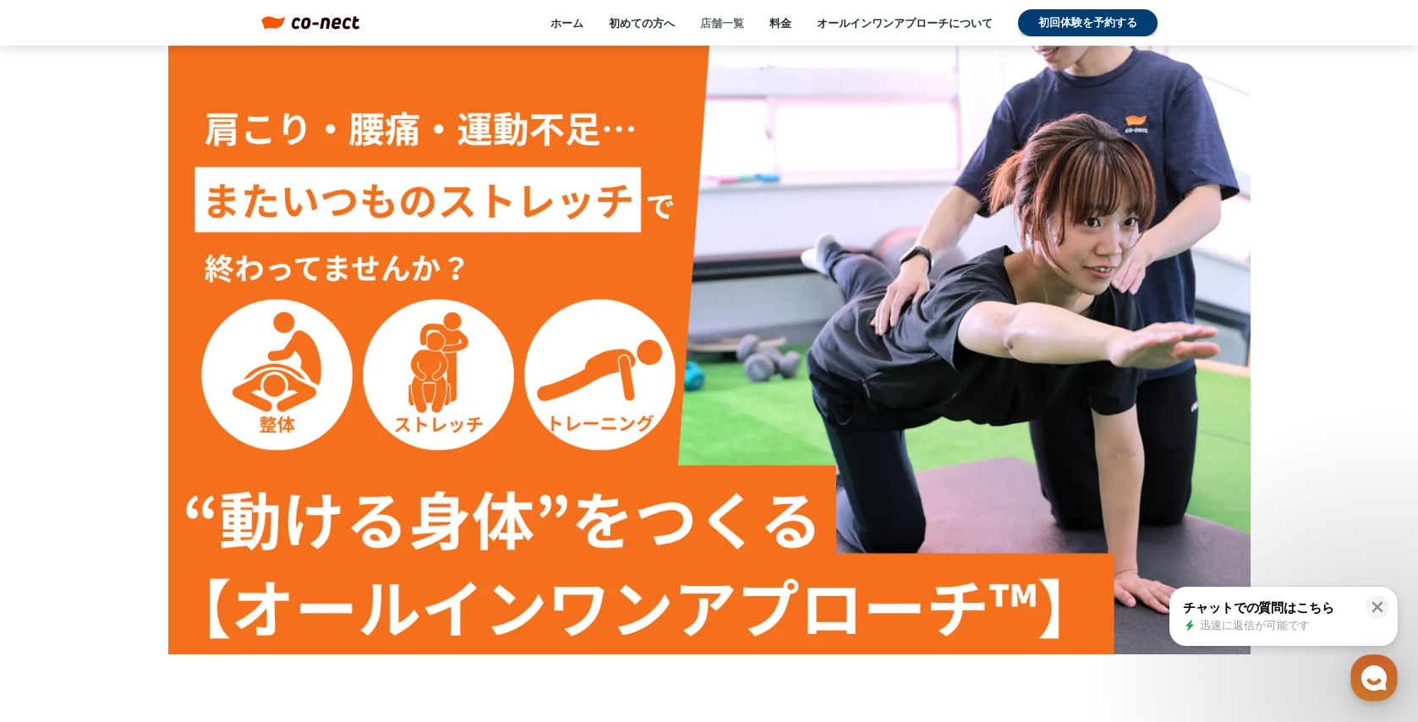
click at [720, 22] on link "店舗一覧" at bounding box center [722, 22] width 44 height 15
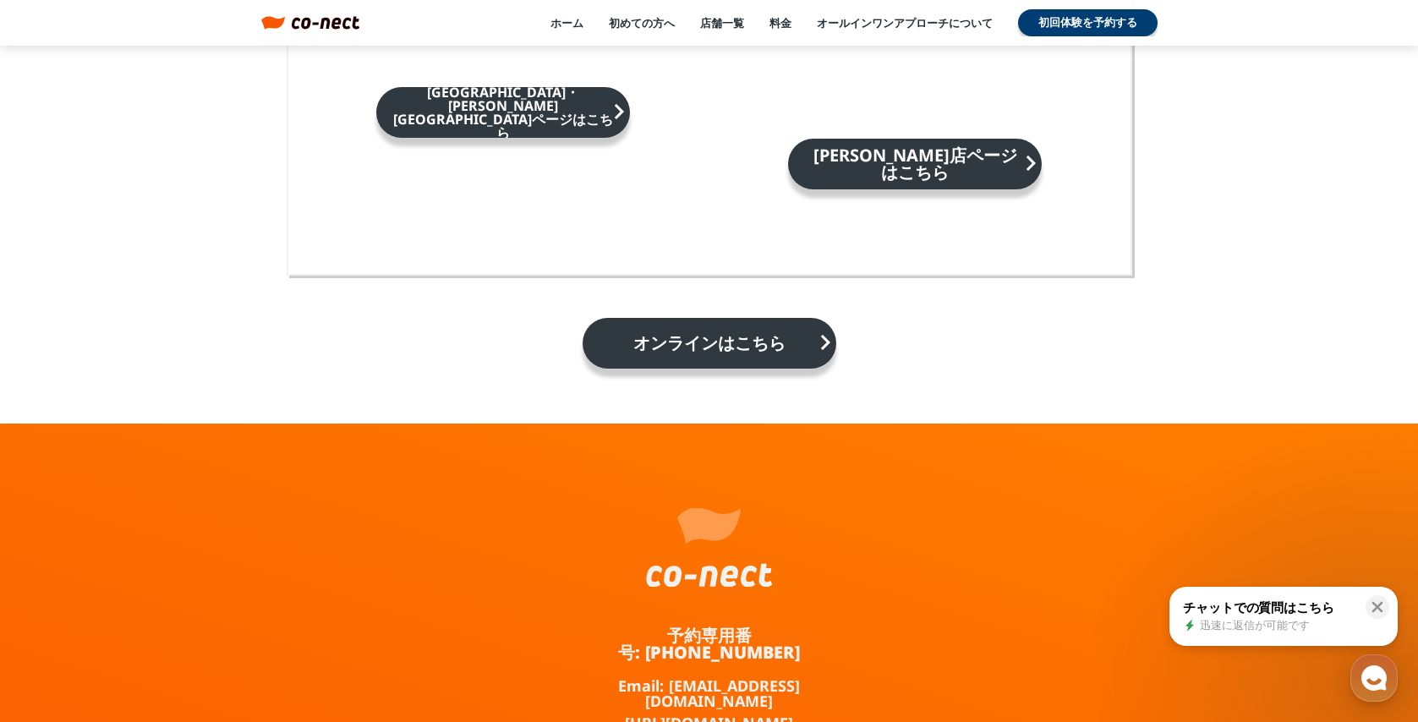
scroll to position [2964, 0]
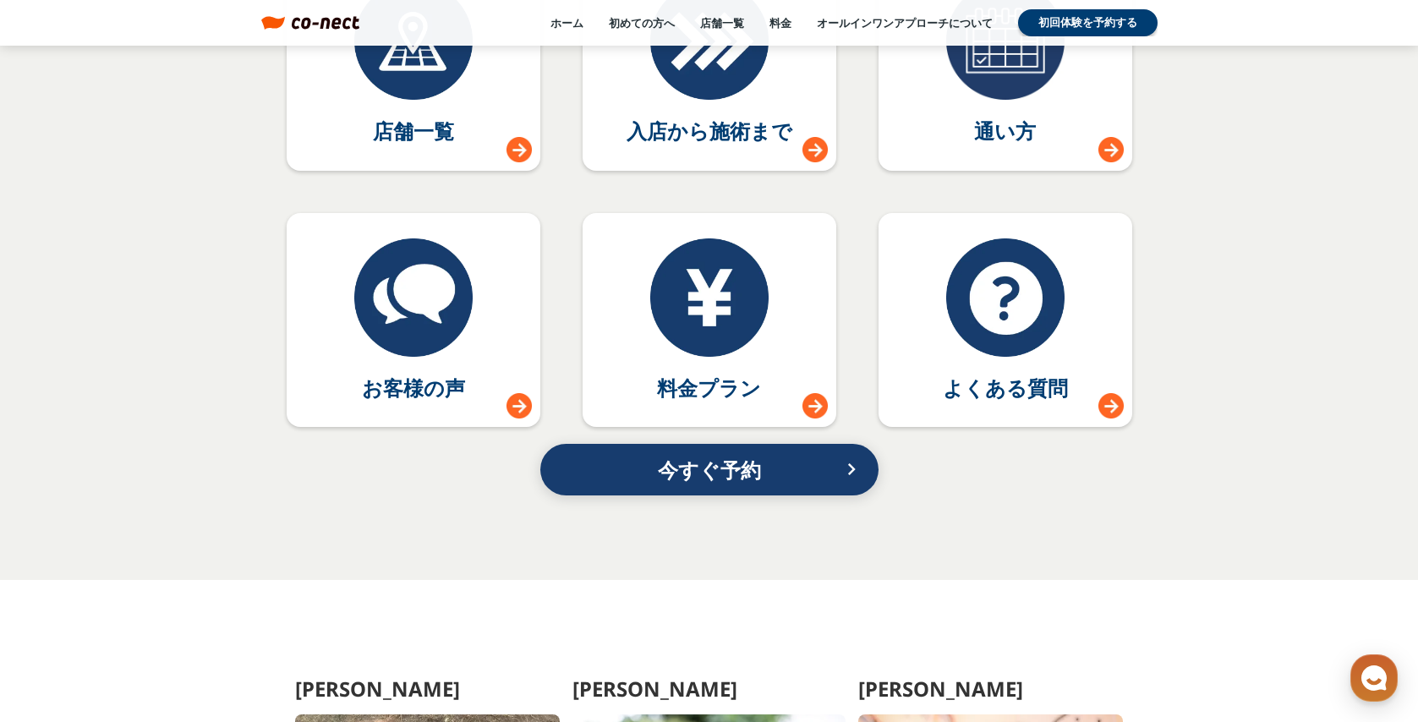
scroll to position [7563, 0]
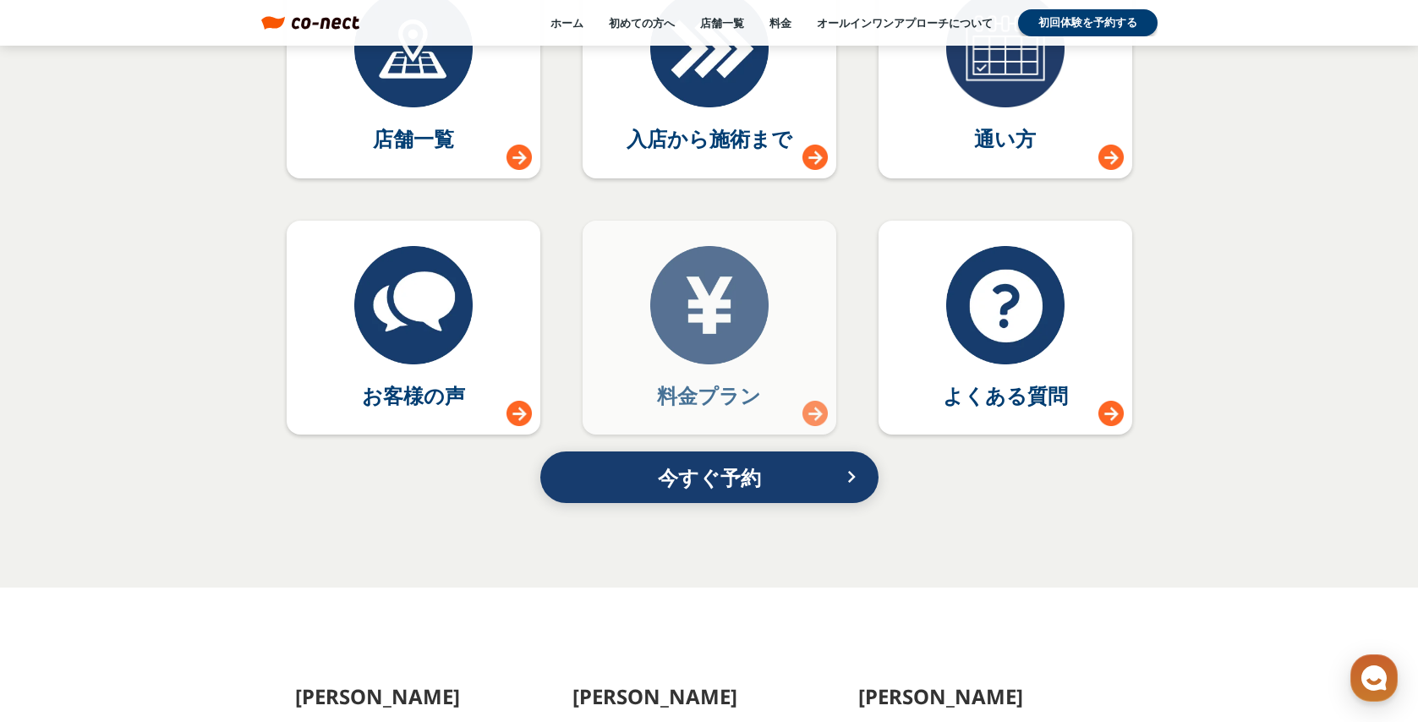
click at [594, 337] on link "料金プラン" at bounding box center [710, 328] width 254 height 215
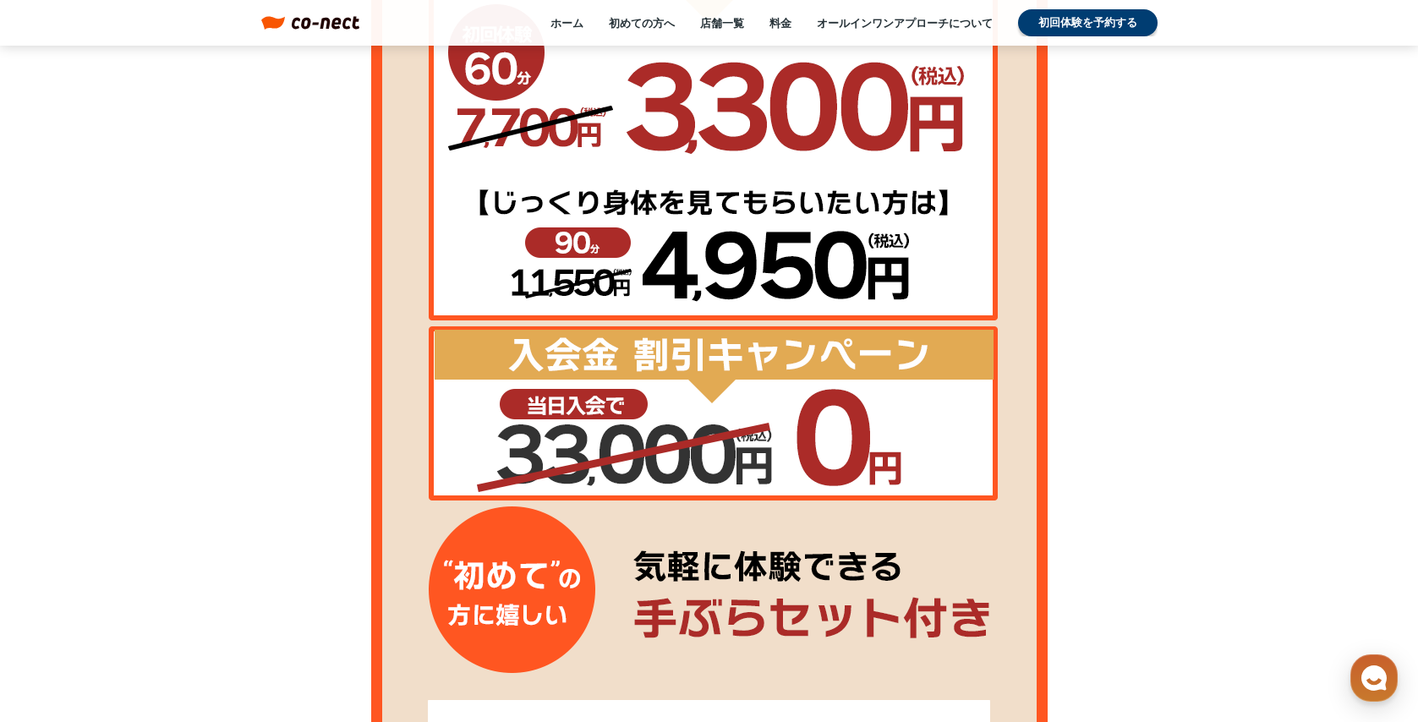
scroll to position [2614, 0]
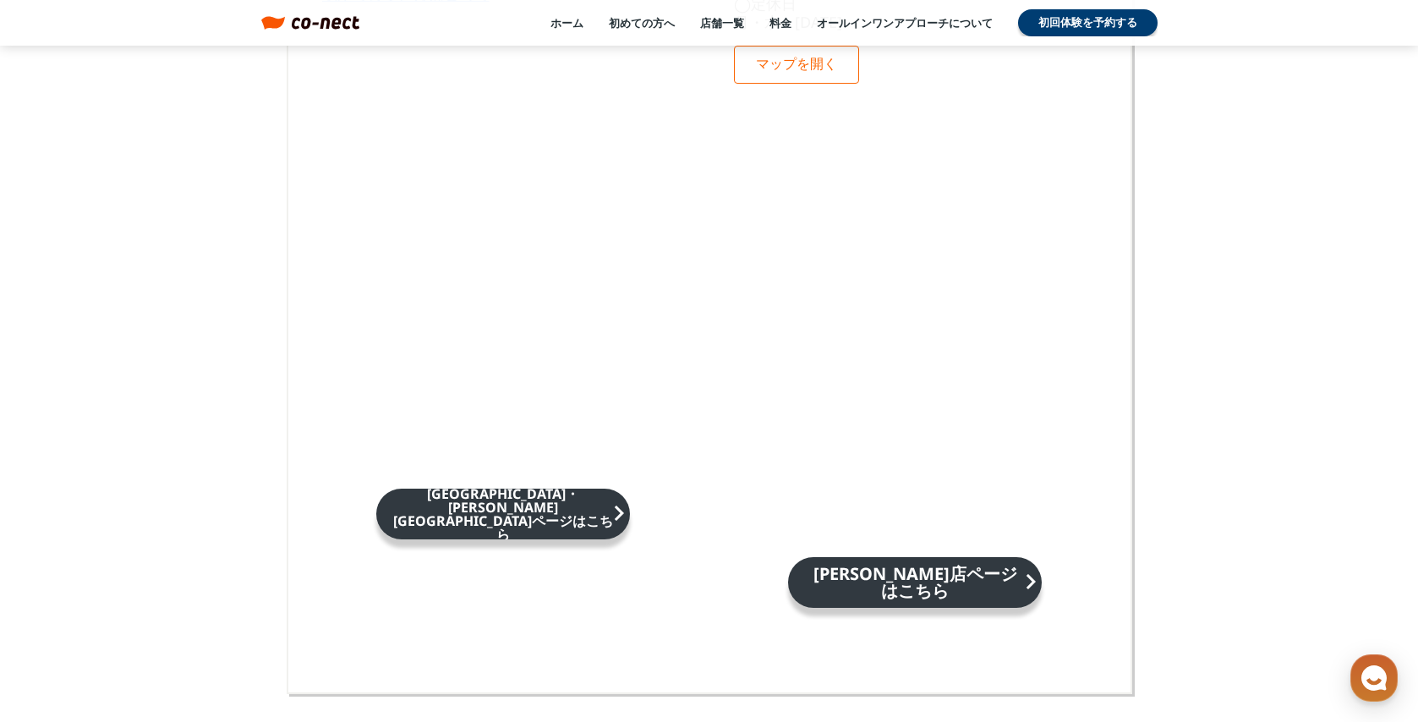
scroll to position [11151, 0]
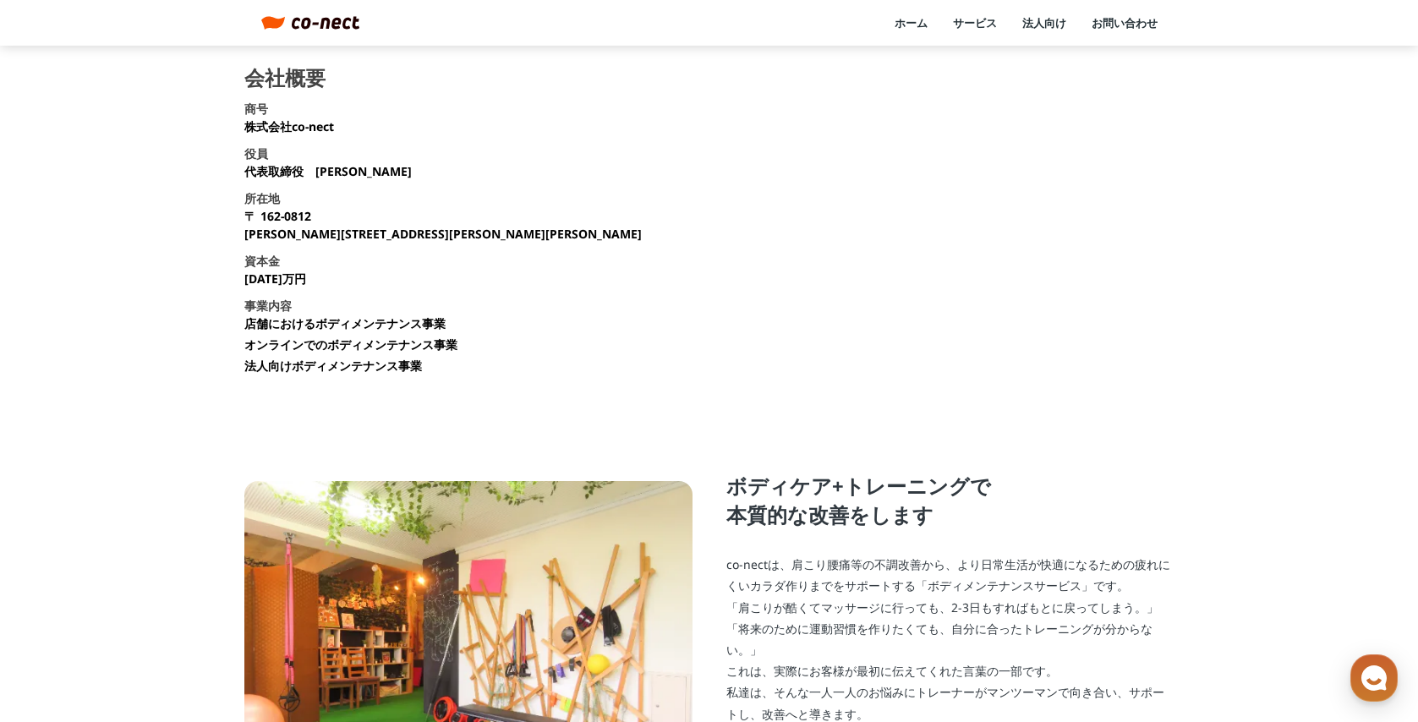
click at [739, 658] on p "co-nectは、肩こり腰痛等の不調改善から、より日常生活が快適になるための疲れにくいカラダ作りまでをサポートする「ボディメンテナンスサービス」です。 「肩こ…" at bounding box center [950, 671] width 448 height 234
click at [271, 130] on p "株式会社co-nect" at bounding box center [289, 127] width 90 height 18
copy p "株式会社co-nect"
